Goal: Task Accomplishment & Management: Manage account settings

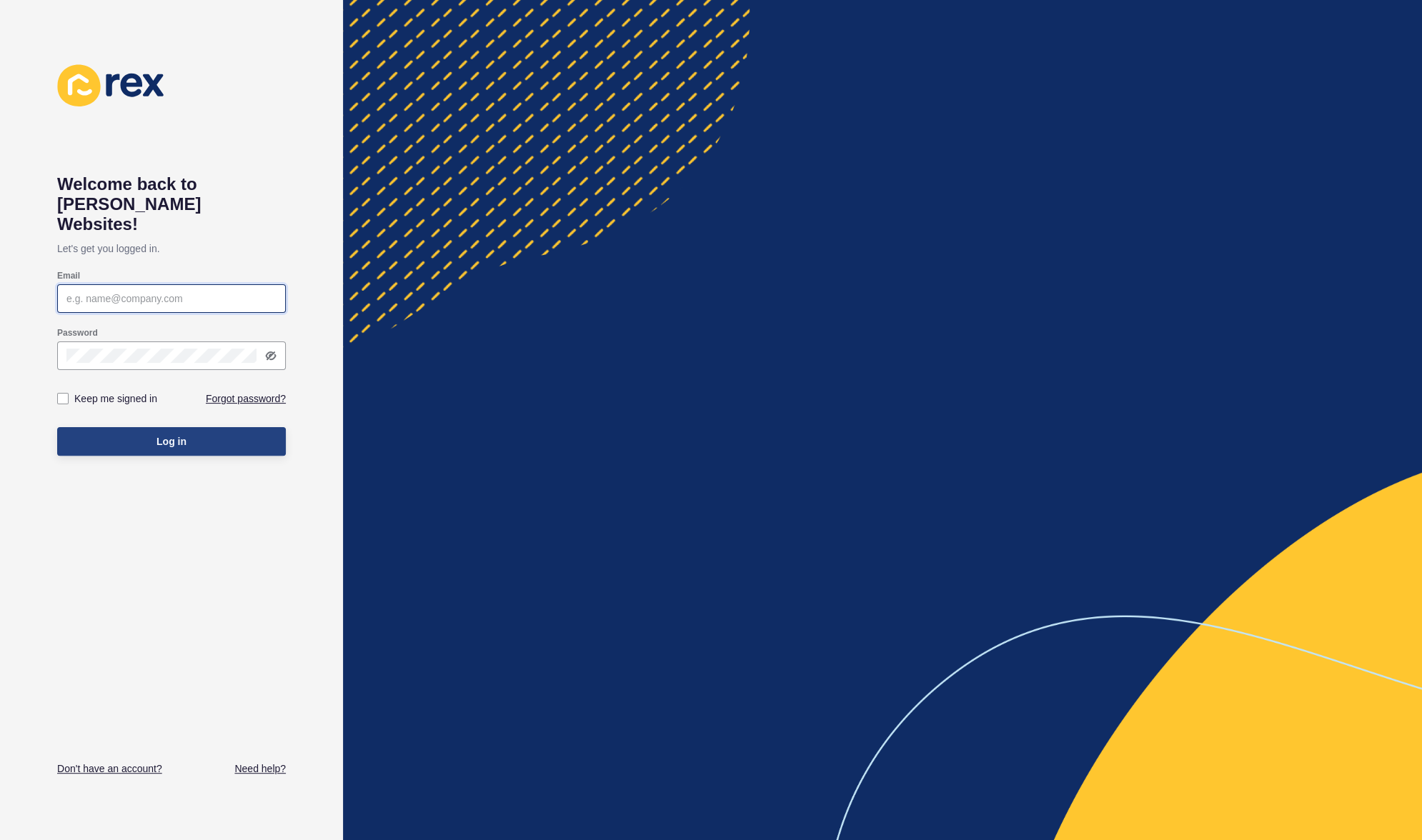
type input "[PERSON_NAME][EMAIL_ADDRESS]"
click at [144, 427] on button "Log in" at bounding box center [171, 441] width 229 height 28
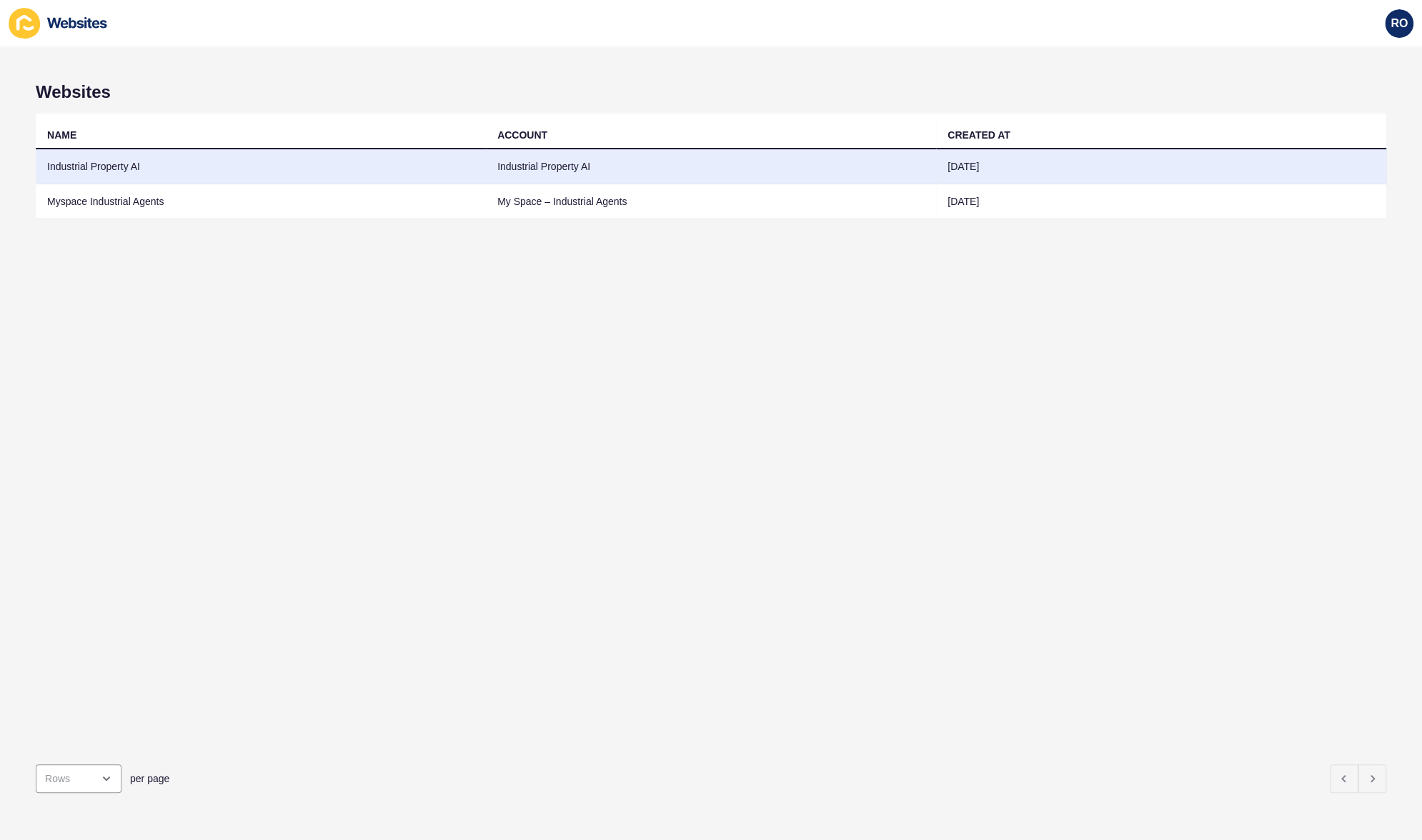
click at [75, 166] on td "Industrial Property AI" at bounding box center [261, 167] width 450 height 35
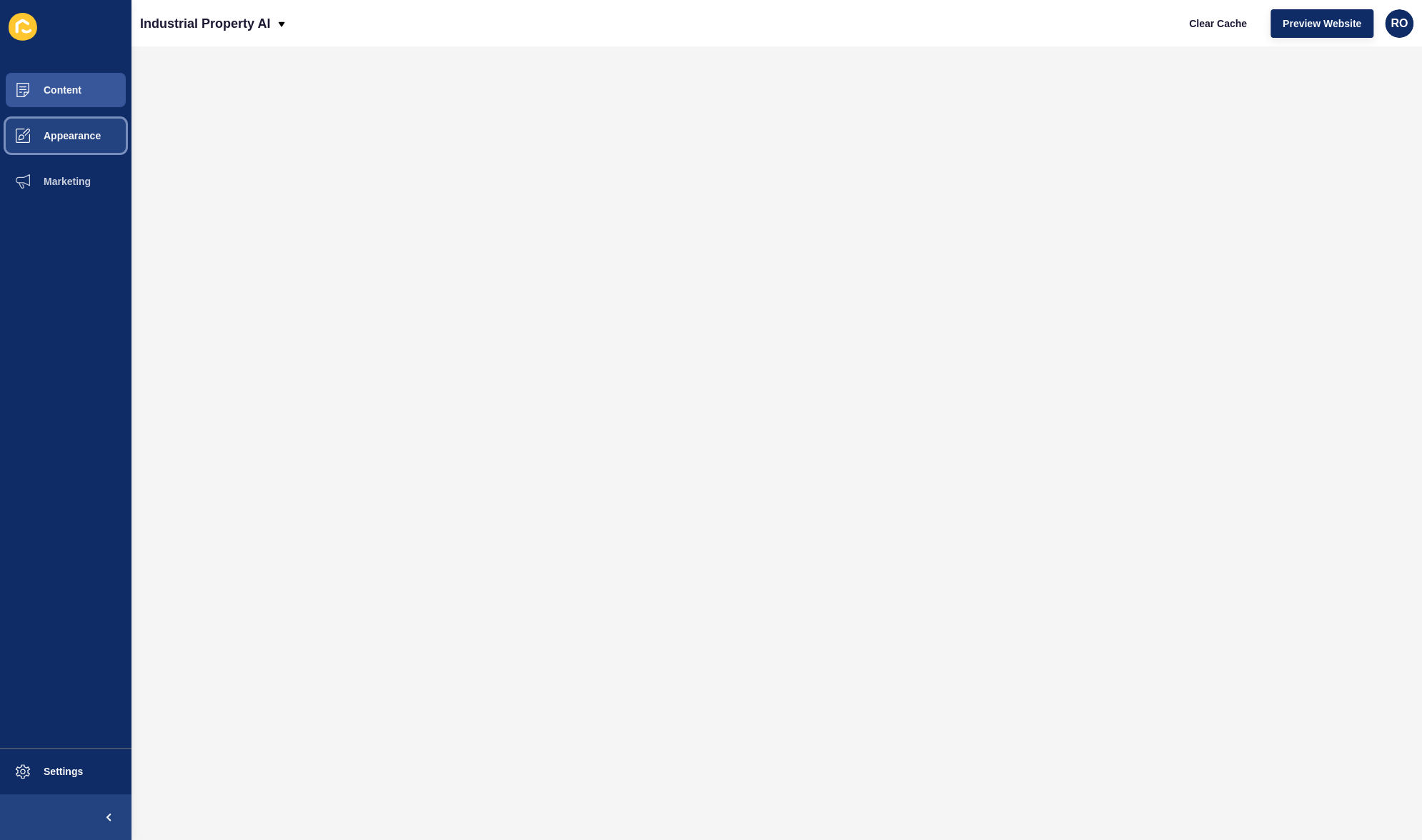
click at [89, 138] on span "Appearance" at bounding box center [49, 136] width 103 height 12
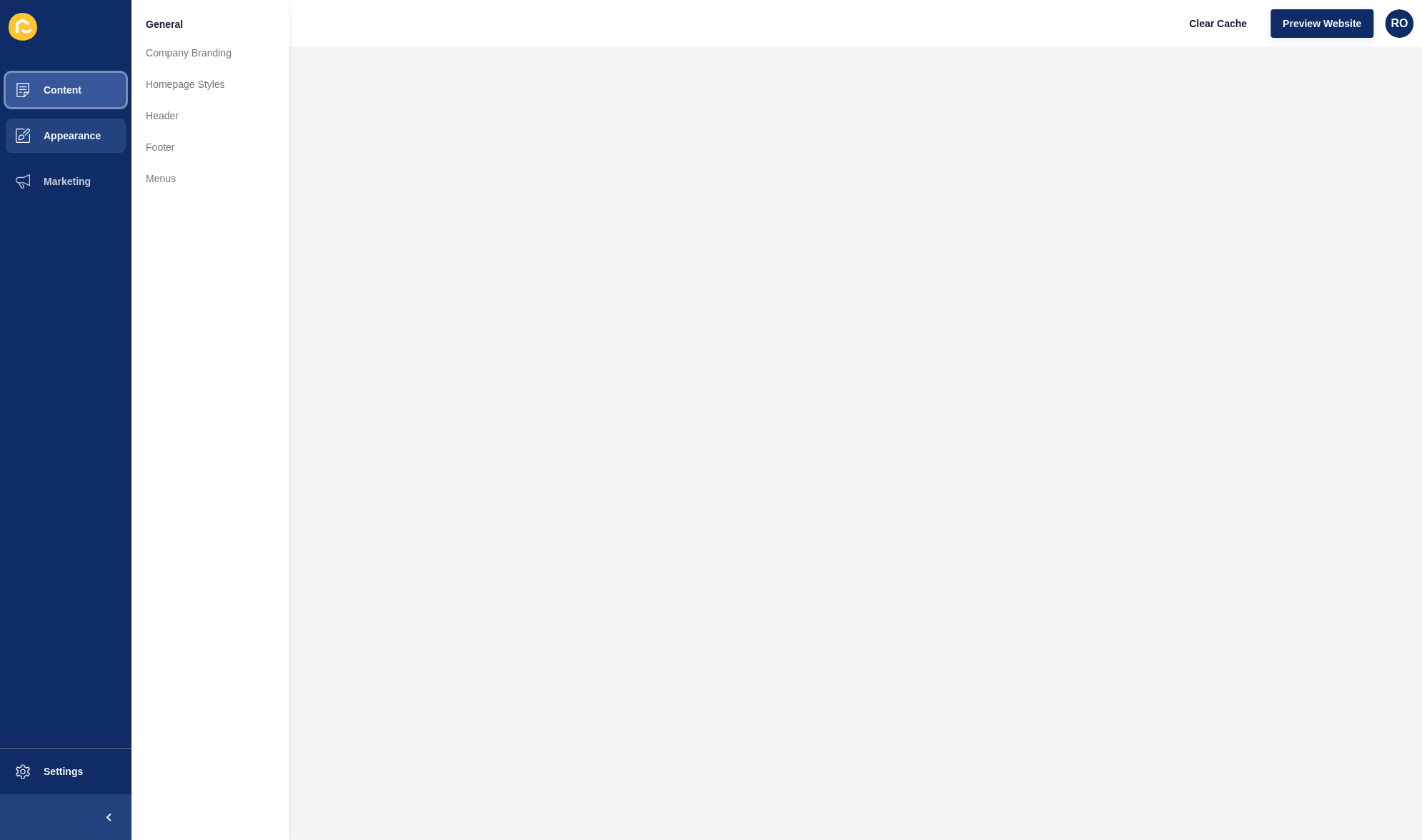
click at [86, 94] on button "Content" at bounding box center [66, 90] width 131 height 46
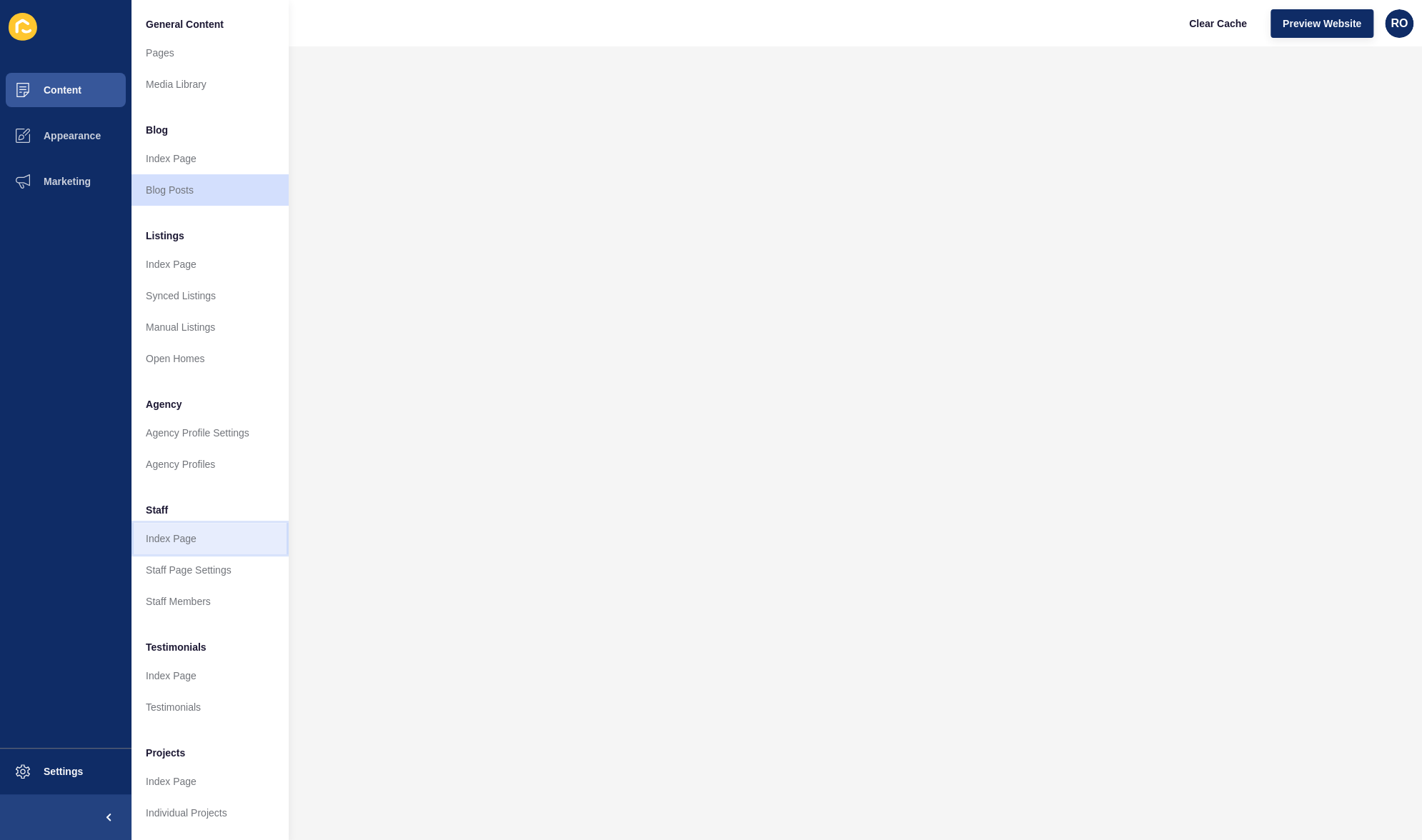
click at [203, 540] on link "Index Page" at bounding box center [209, 539] width 157 height 31
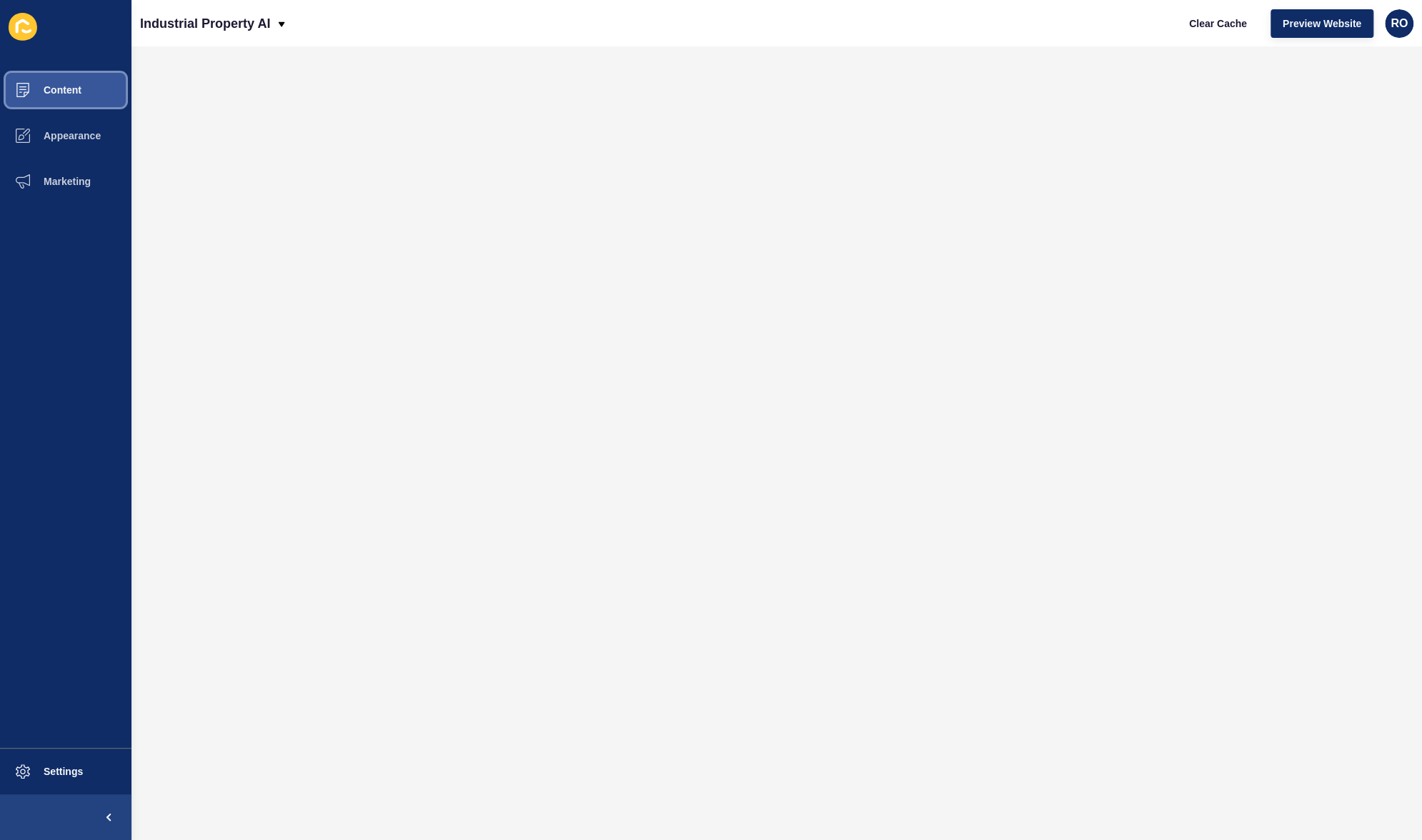
click at [55, 81] on button "Content" at bounding box center [66, 90] width 131 height 46
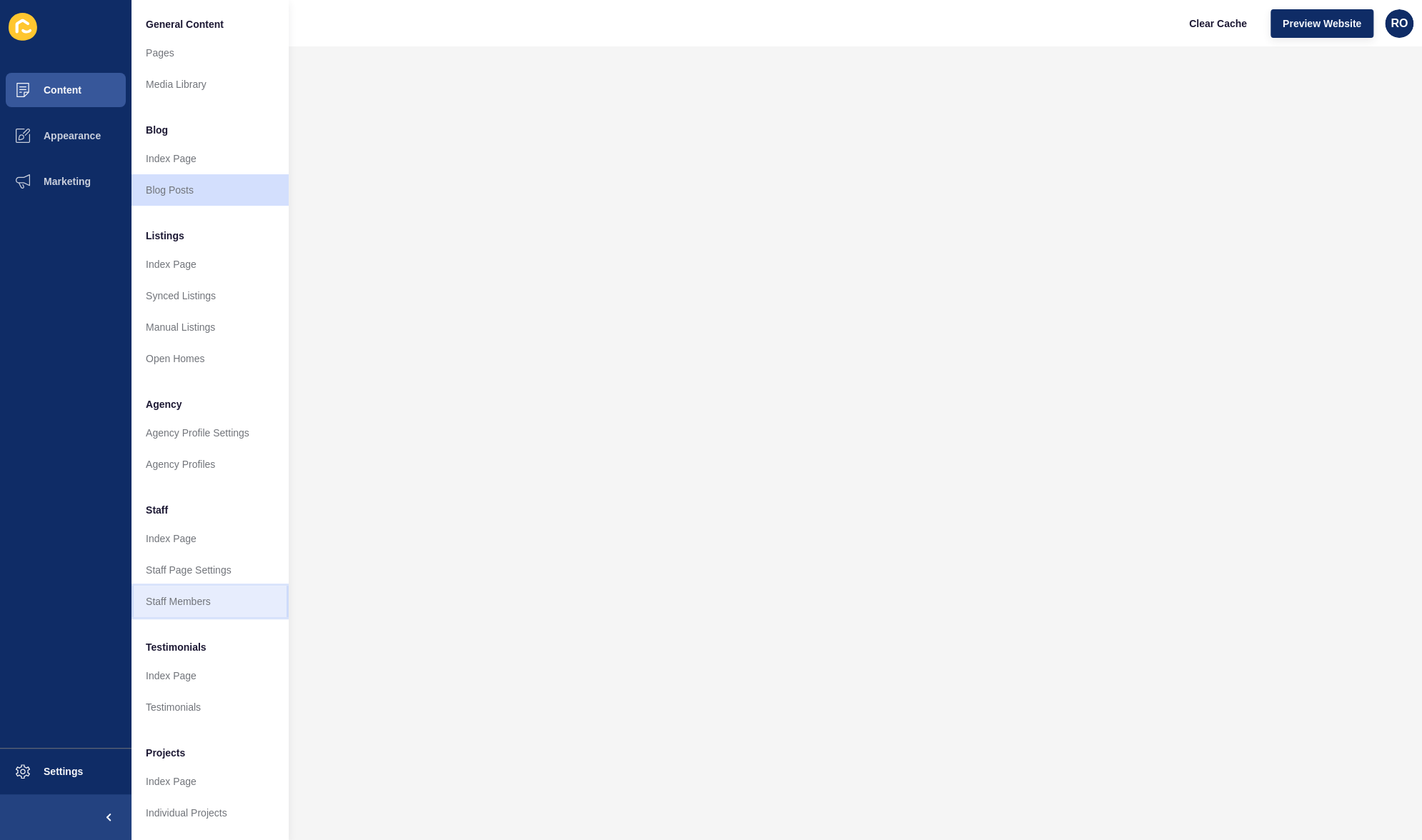
click at [217, 594] on link "Staff Members" at bounding box center [209, 601] width 157 height 31
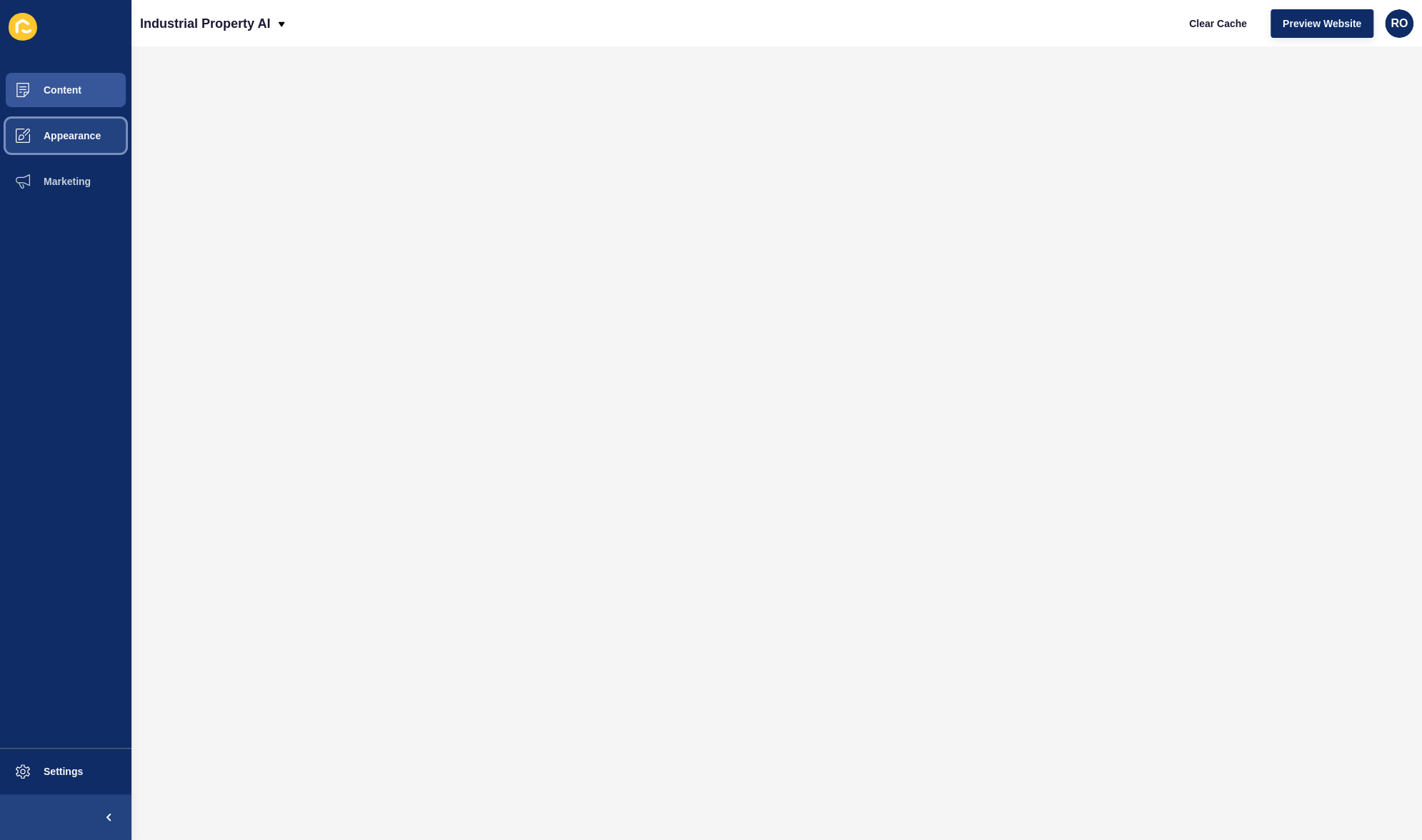
click at [68, 134] on span "Appearance" at bounding box center [49, 136] width 103 height 12
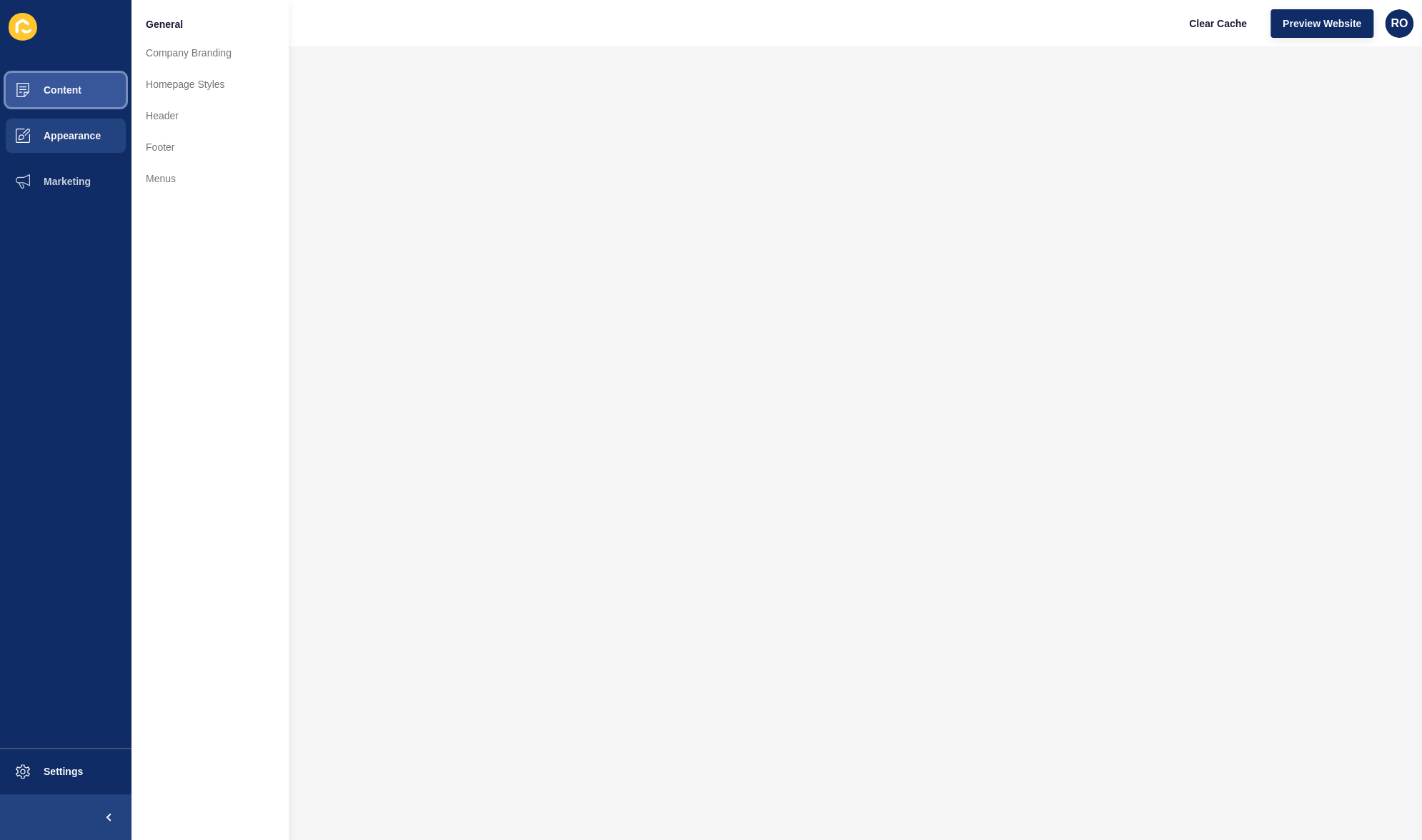
click at [93, 104] on button "Content" at bounding box center [66, 90] width 131 height 46
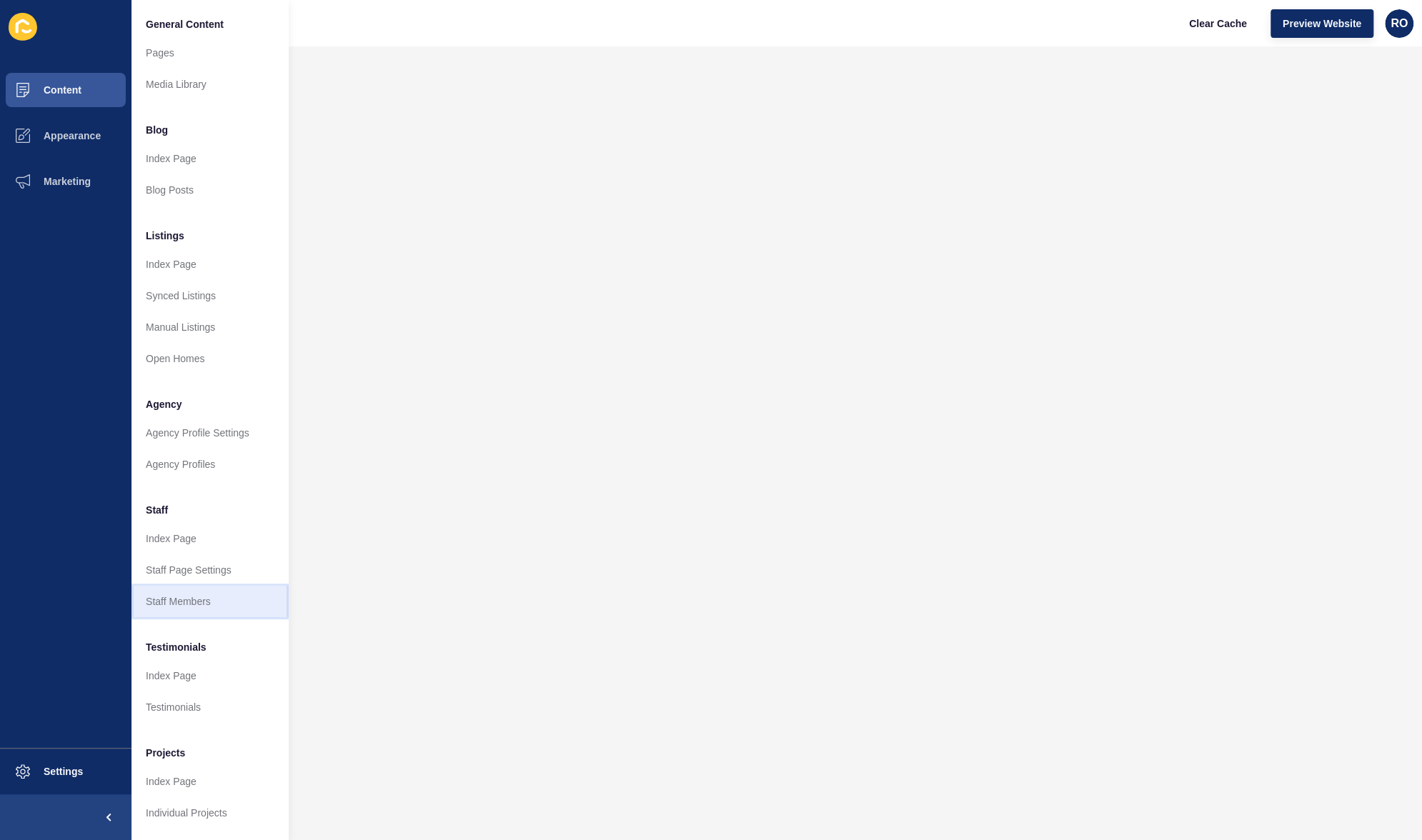
click at [176, 612] on link "Staff Members" at bounding box center [209, 601] width 157 height 31
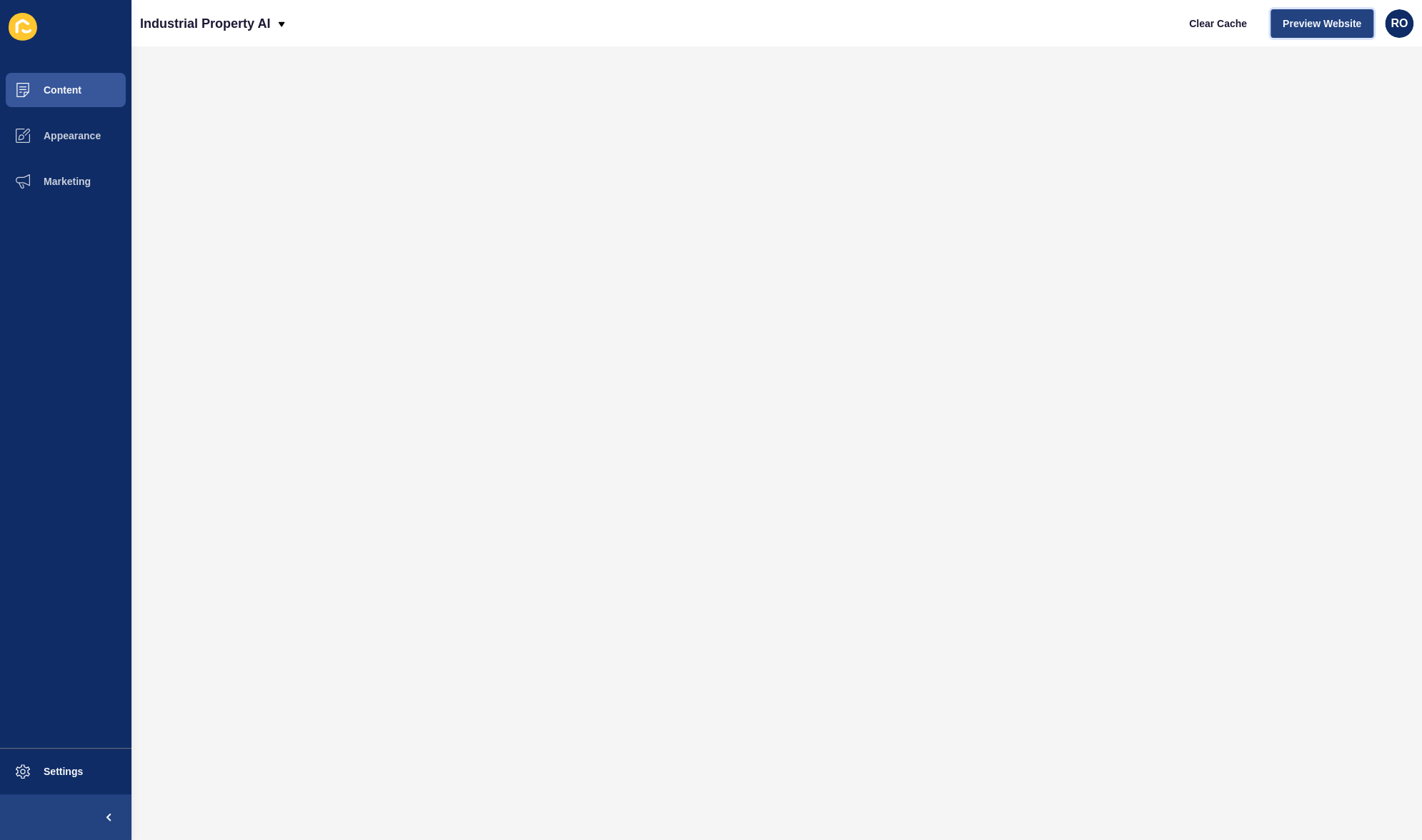
click at [1328, 14] on button "Preview Website" at bounding box center [1321, 22] width 103 height 28
click at [92, 95] on button "Content" at bounding box center [66, 90] width 131 height 46
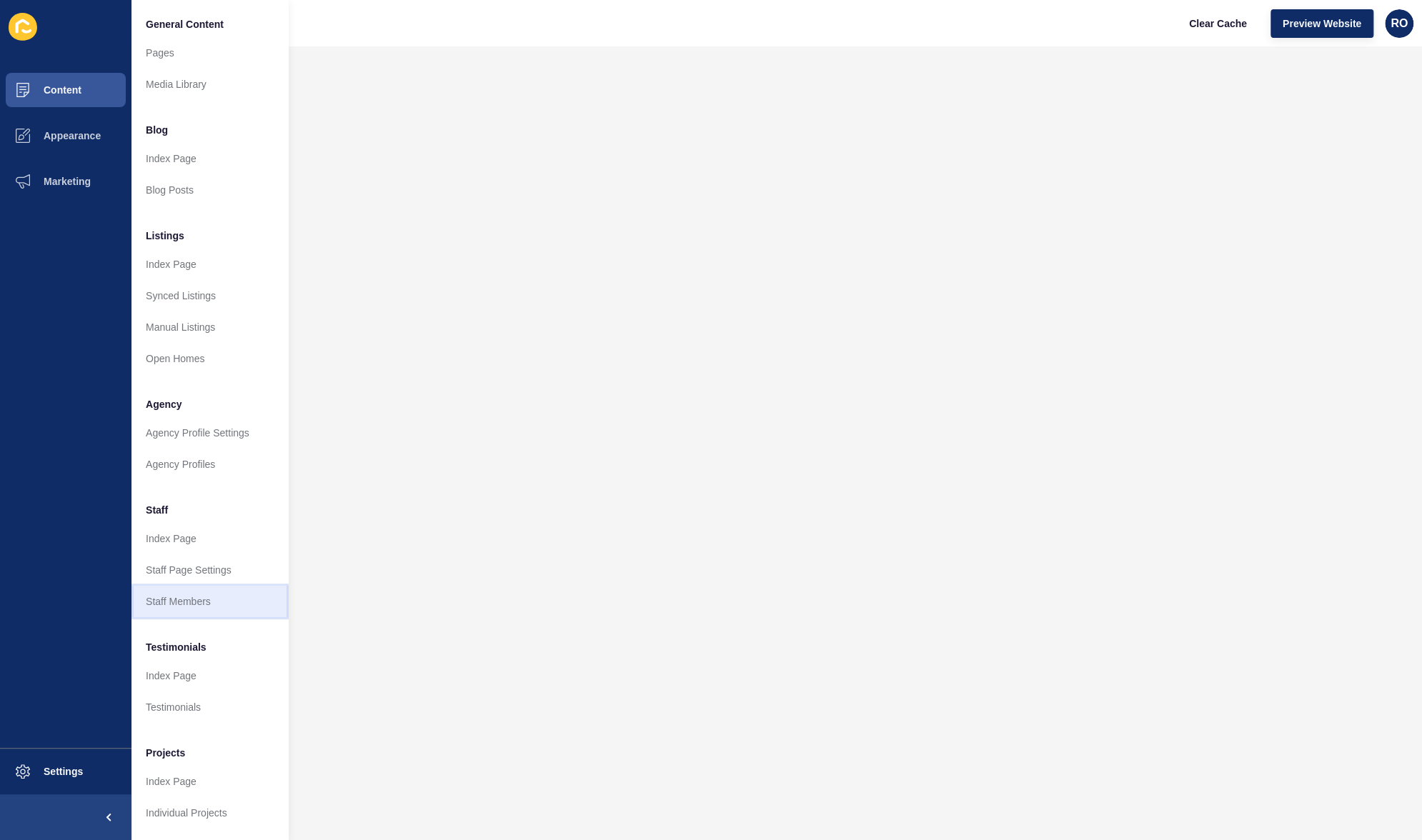
click at [157, 600] on link "Staff Members" at bounding box center [209, 601] width 157 height 31
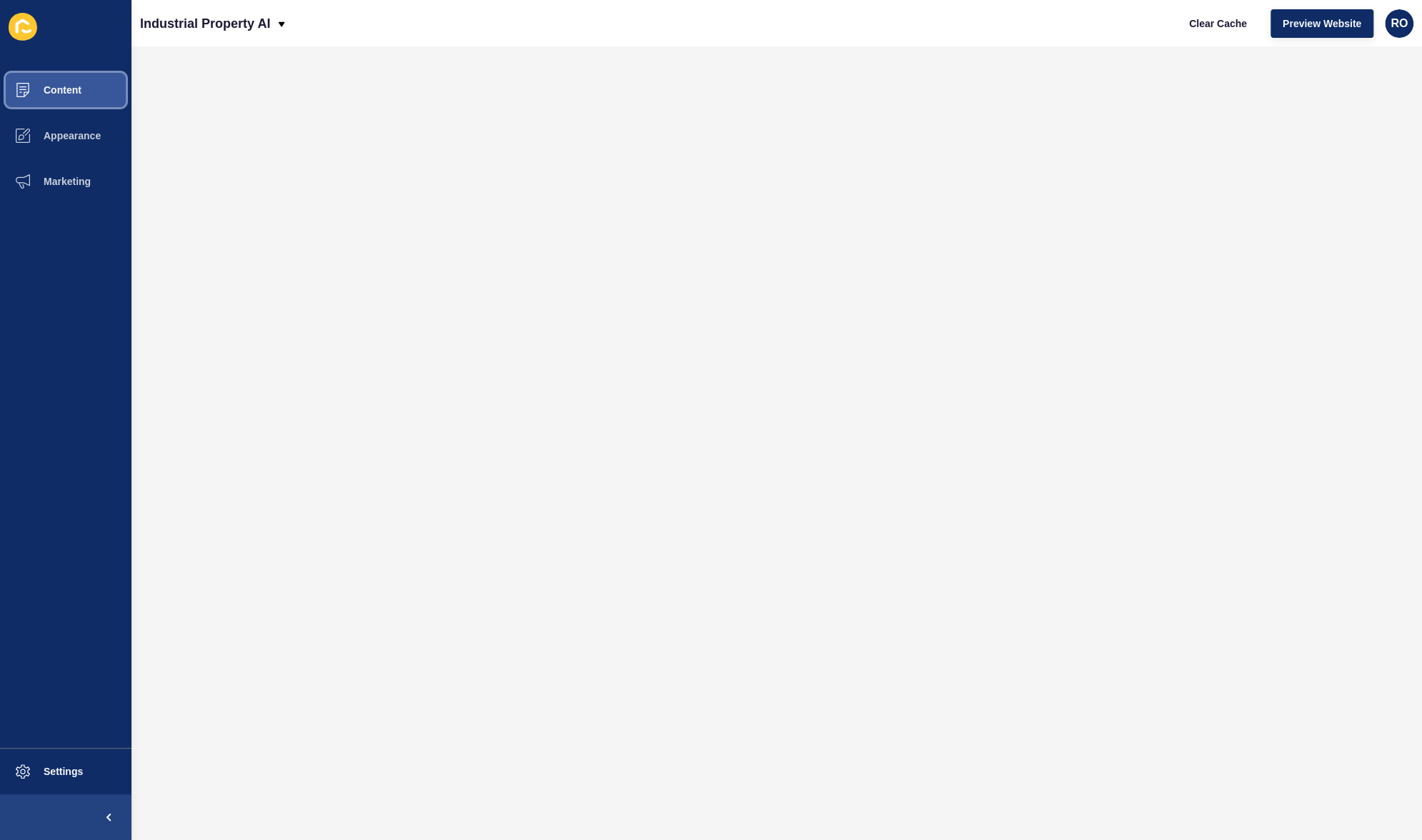
click at [70, 89] on span "Content" at bounding box center [39, 90] width 83 height 12
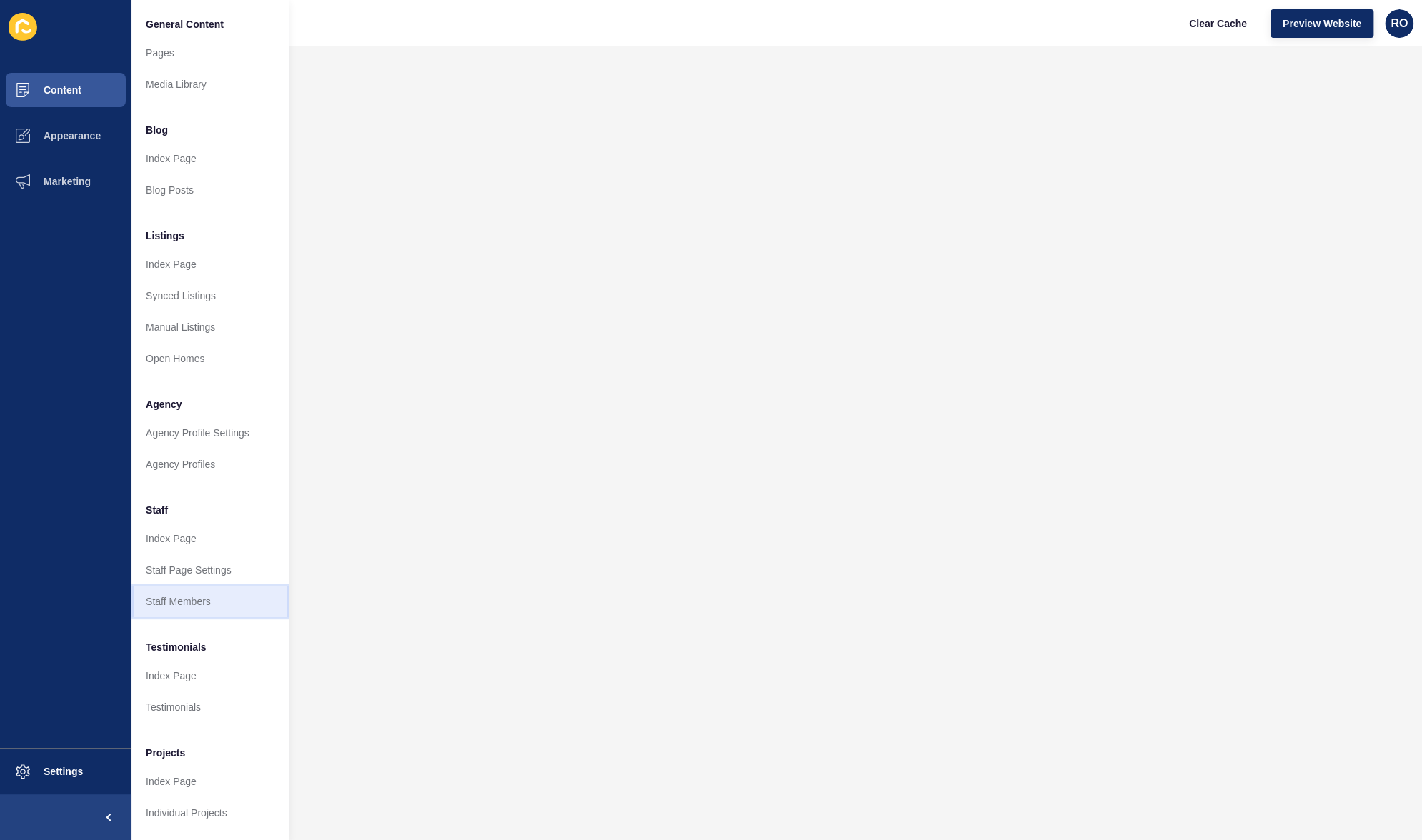
click at [168, 609] on link "Staff Members" at bounding box center [209, 601] width 157 height 31
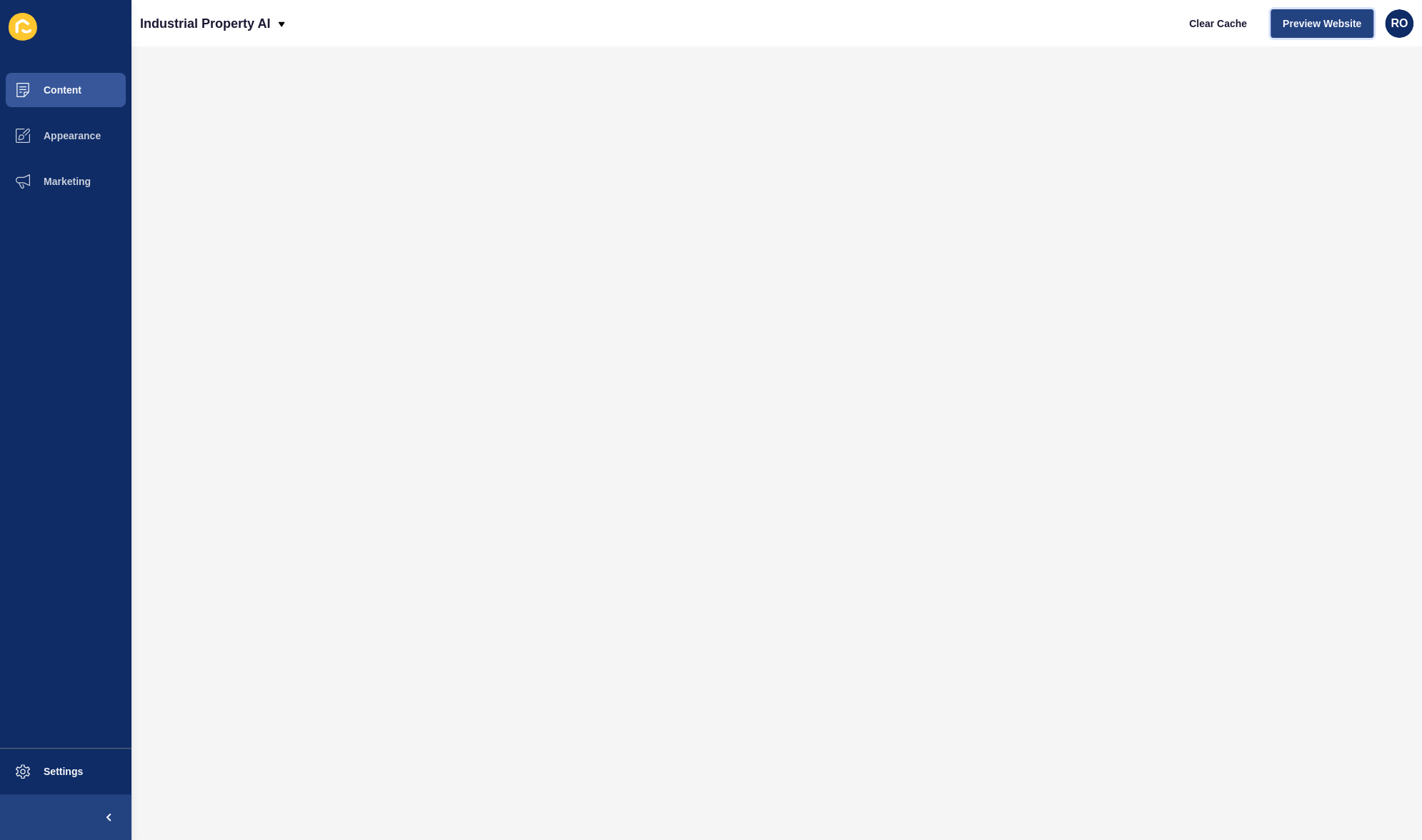
click at [1330, 25] on span "Preview Website" at bounding box center [1322, 23] width 78 height 15
